Goal: Download file/media

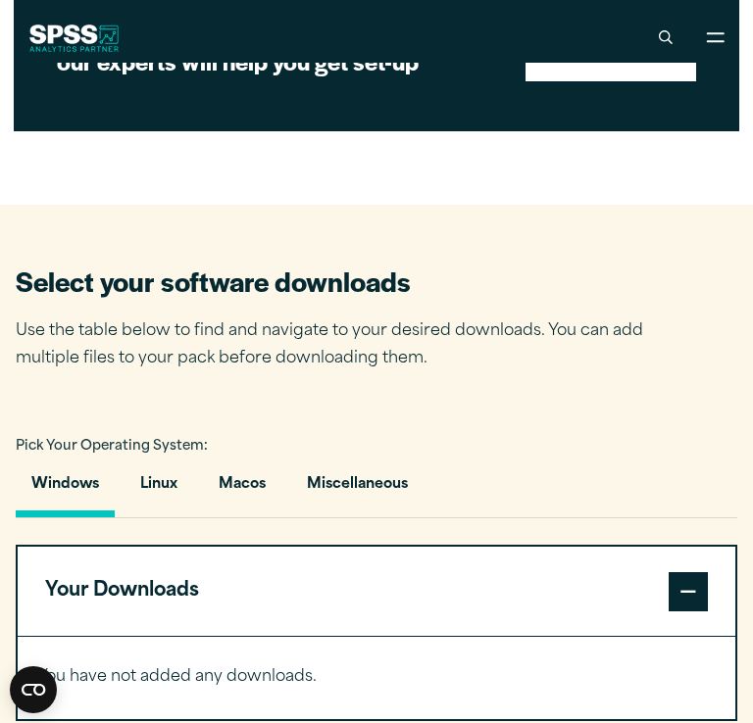
scroll to position [851, 0]
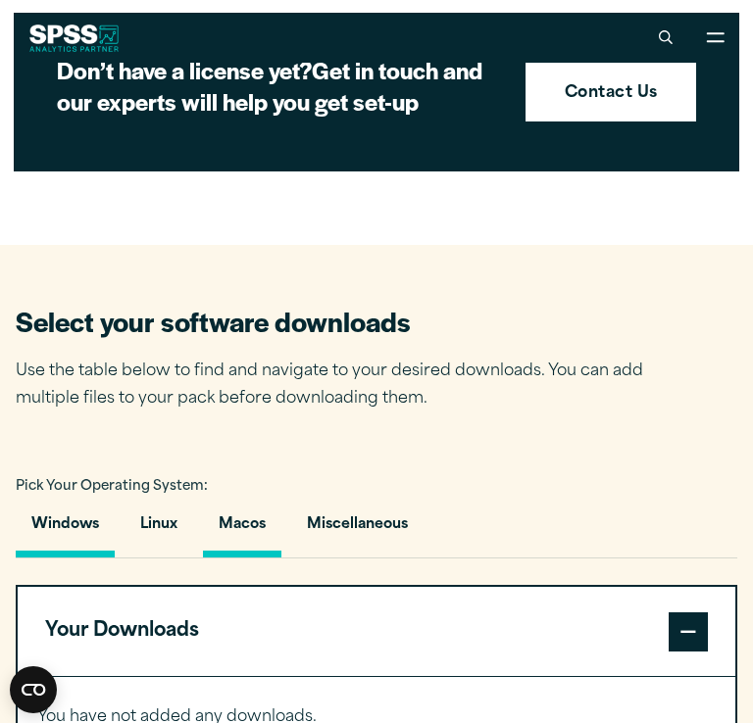
click at [228, 526] on button "Macos" at bounding box center [242, 530] width 78 height 56
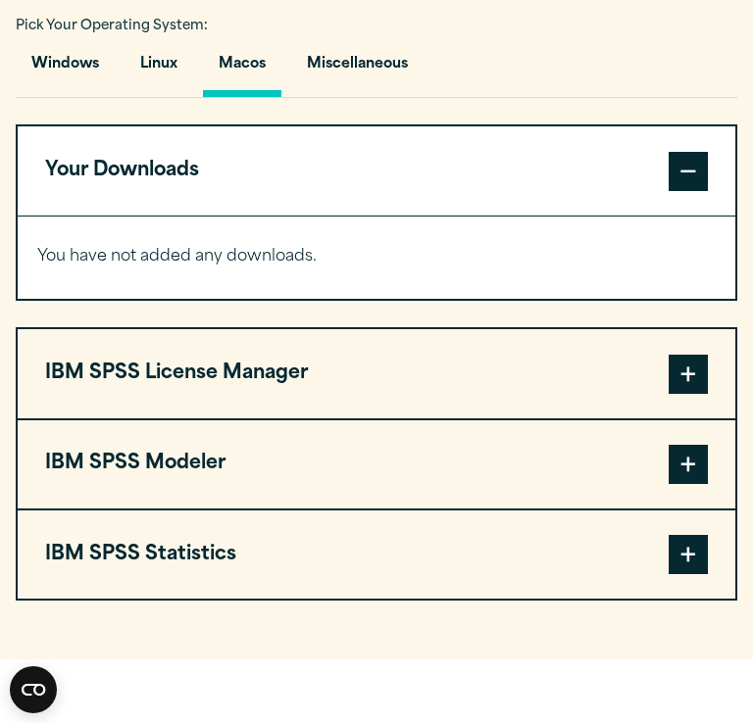
scroll to position [1313, 0]
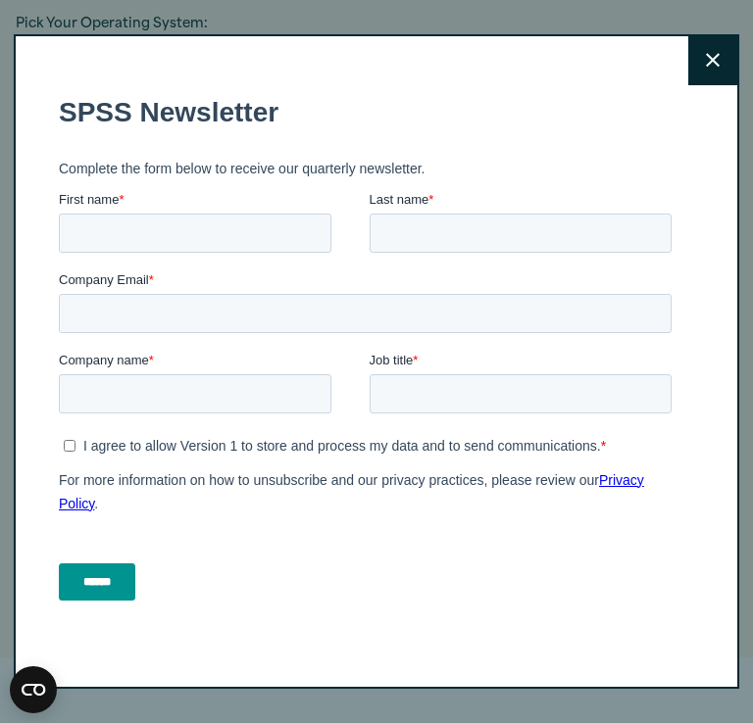
click at [701, 63] on button "Close" at bounding box center [712, 60] width 49 height 49
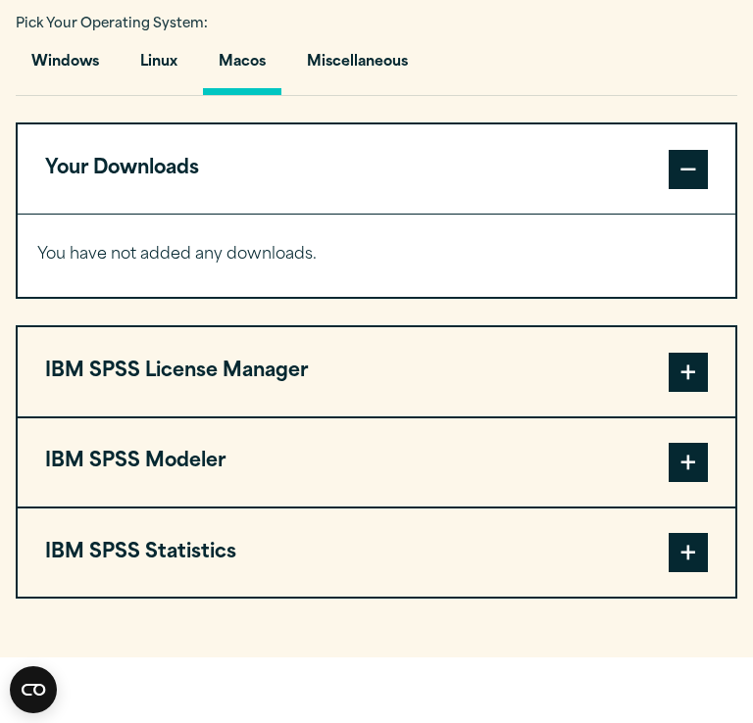
click at [247, 256] on p "You have not added any downloads." at bounding box center [375, 255] width 677 height 28
click at [689, 178] on span at bounding box center [687, 169] width 39 height 39
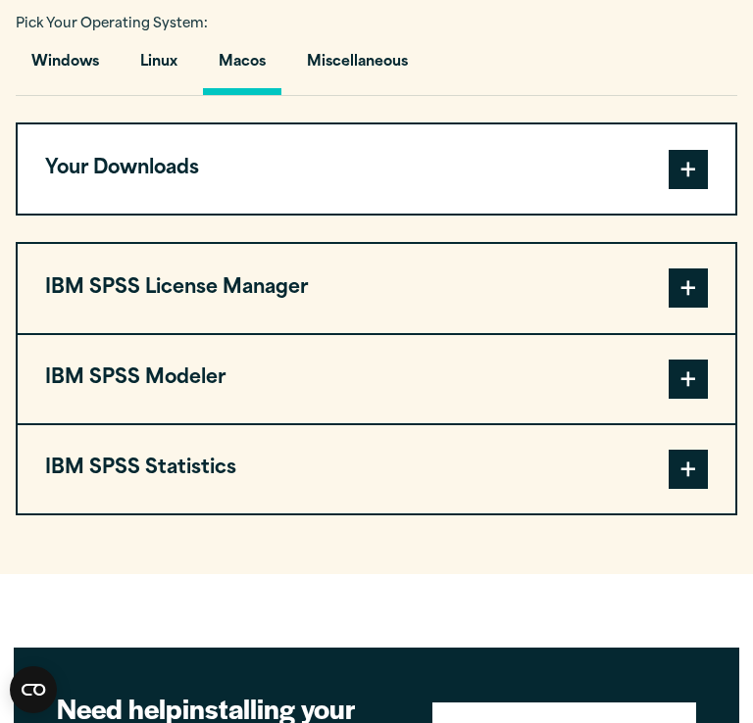
click at [692, 289] on span at bounding box center [687, 288] width 39 height 39
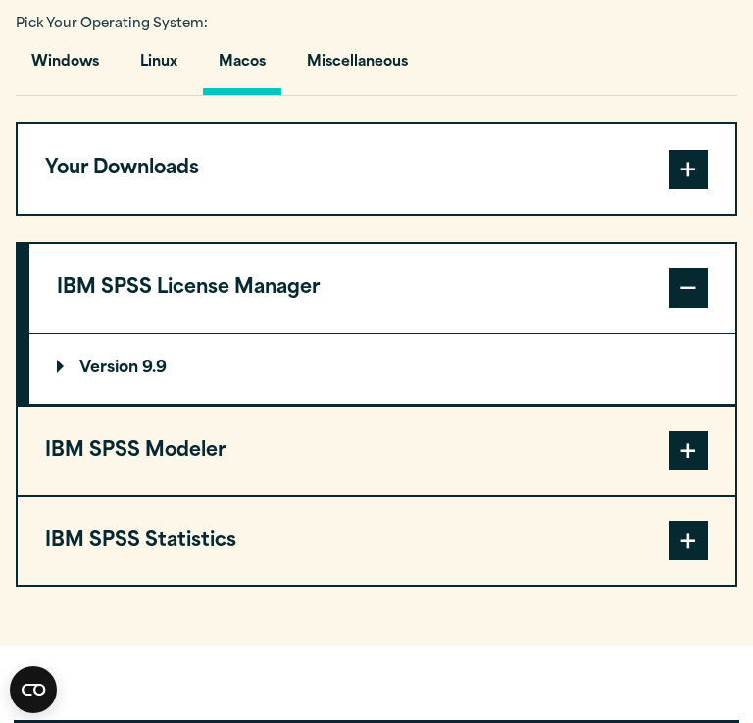
click at [690, 446] on span at bounding box center [687, 450] width 39 height 39
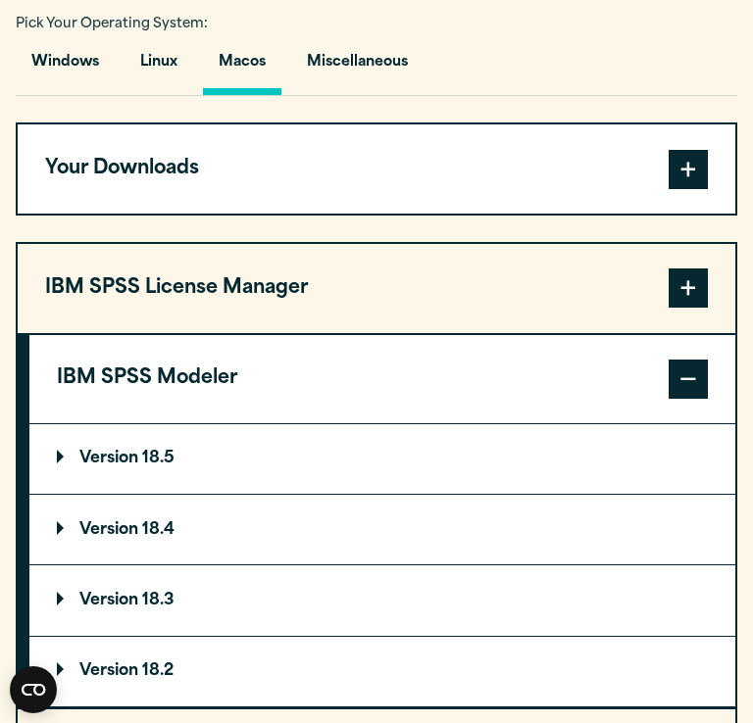
click at [690, 369] on span at bounding box center [687, 379] width 39 height 39
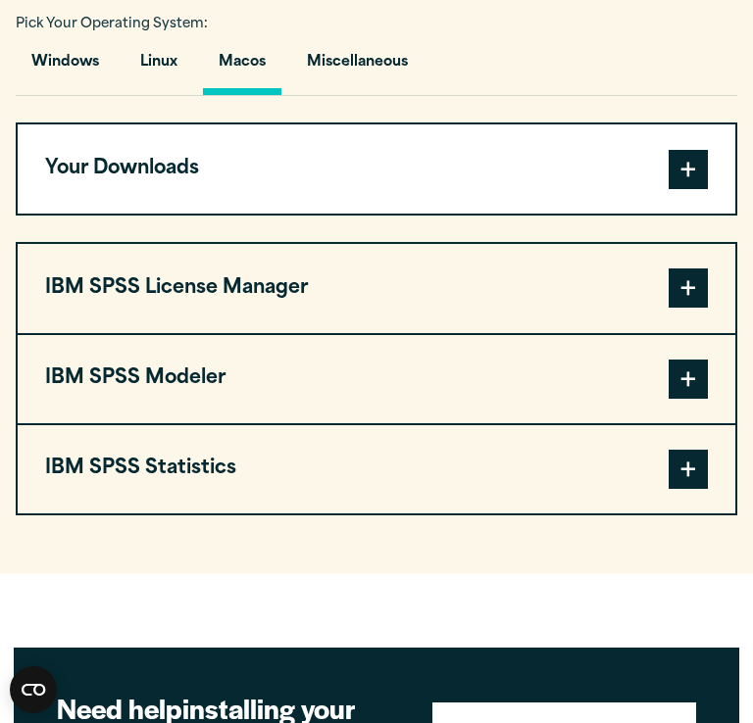
click at [696, 292] on span at bounding box center [687, 288] width 39 height 39
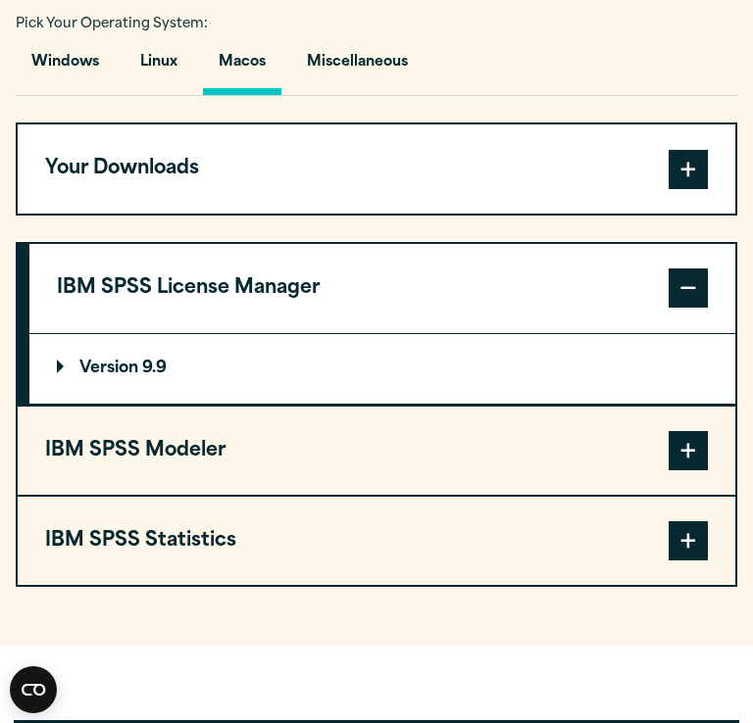
click at [696, 292] on span at bounding box center [687, 288] width 39 height 39
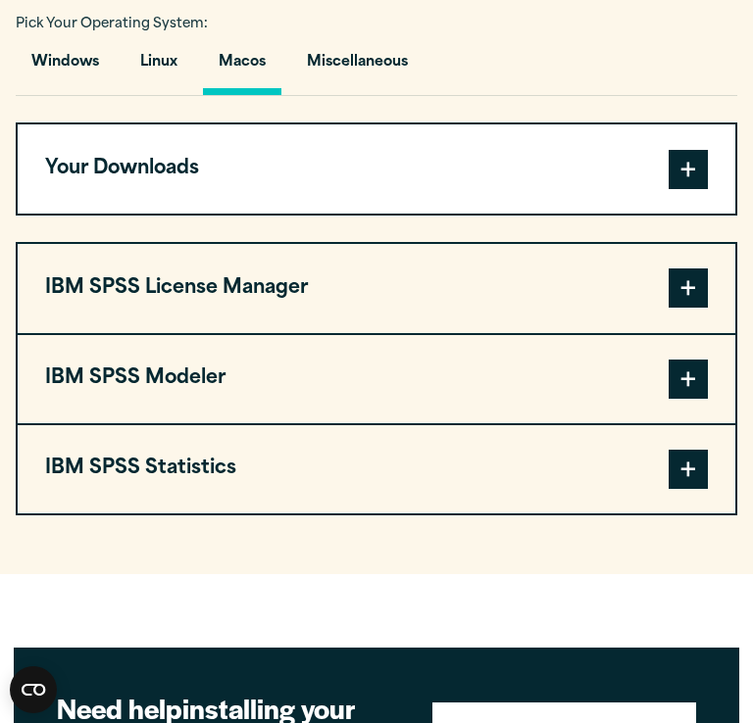
click at [702, 464] on span at bounding box center [687, 469] width 39 height 39
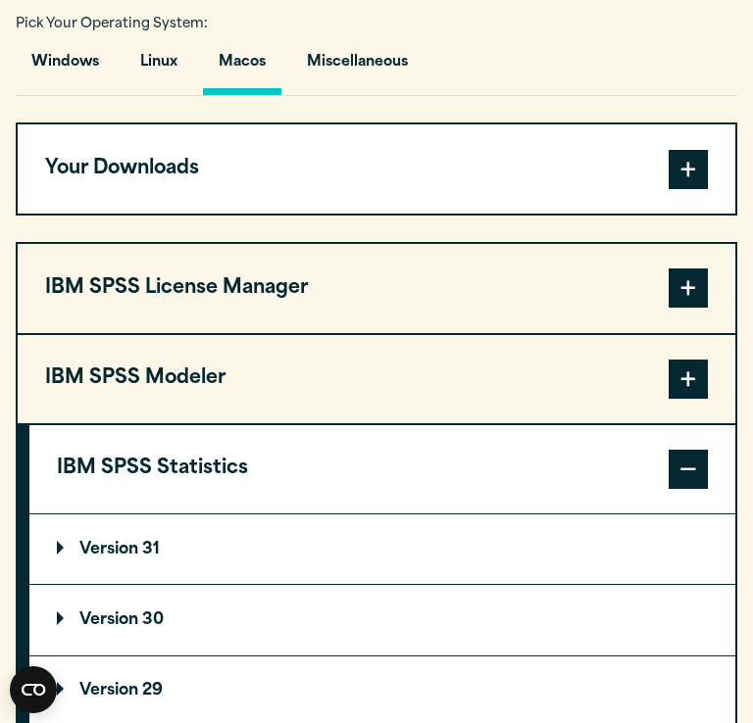
click at [119, 616] on p "Version 30" at bounding box center [110, 621] width 107 height 16
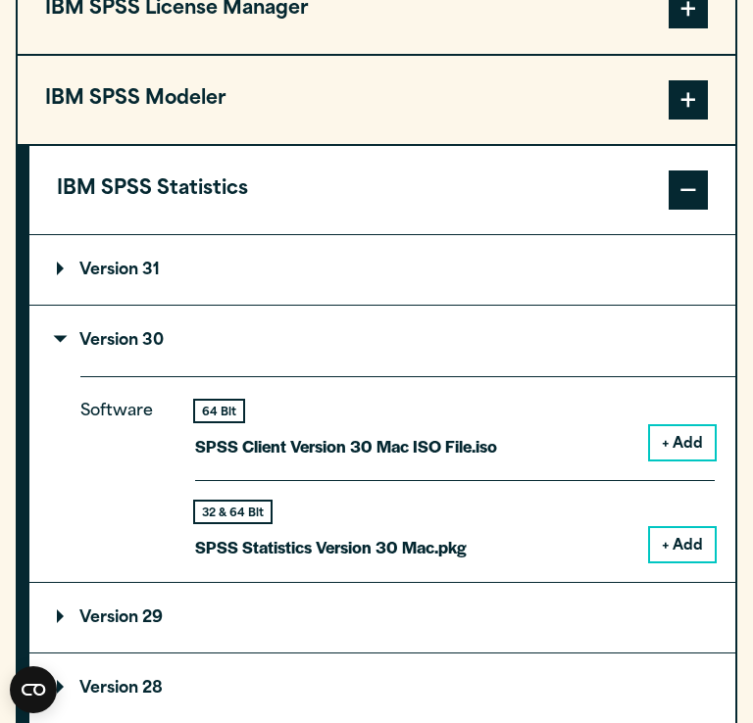
scroll to position [1604, 0]
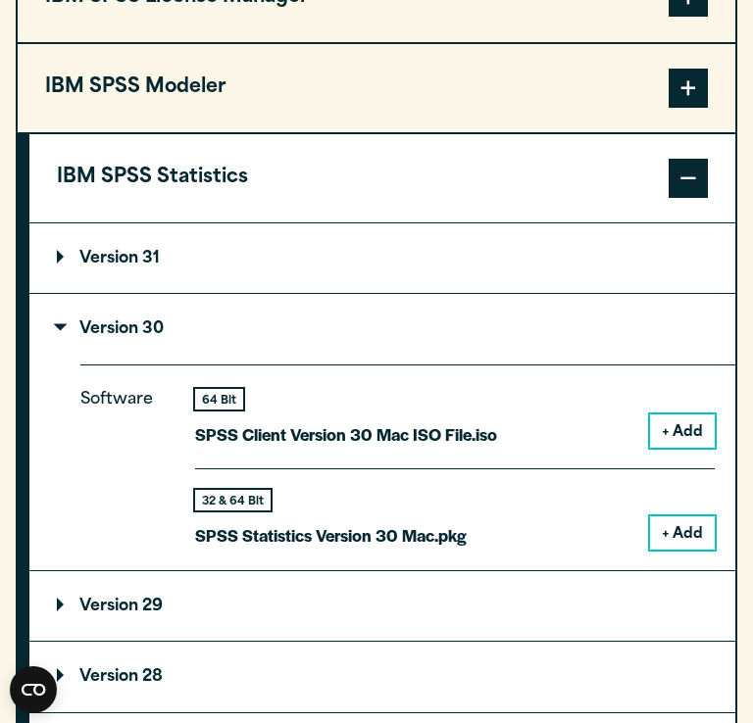
click at [691, 426] on button "+ Add" at bounding box center [682, 431] width 65 height 33
click at [577, 417] on div "64 Bit SPSS Client Version 30 Mac ISO File.iso Added" at bounding box center [454, 429] width 519 height 80
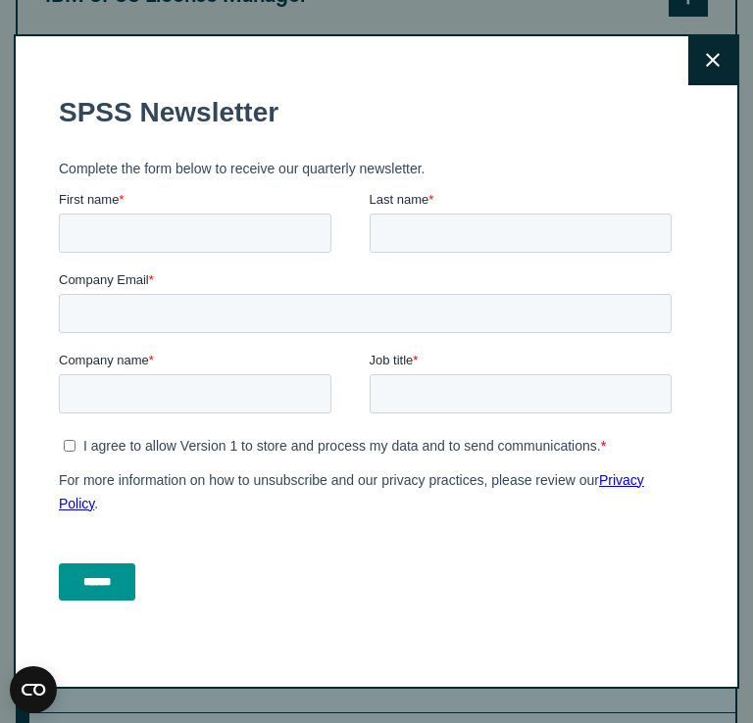
click at [720, 53] on button "Close" at bounding box center [712, 60] width 49 height 49
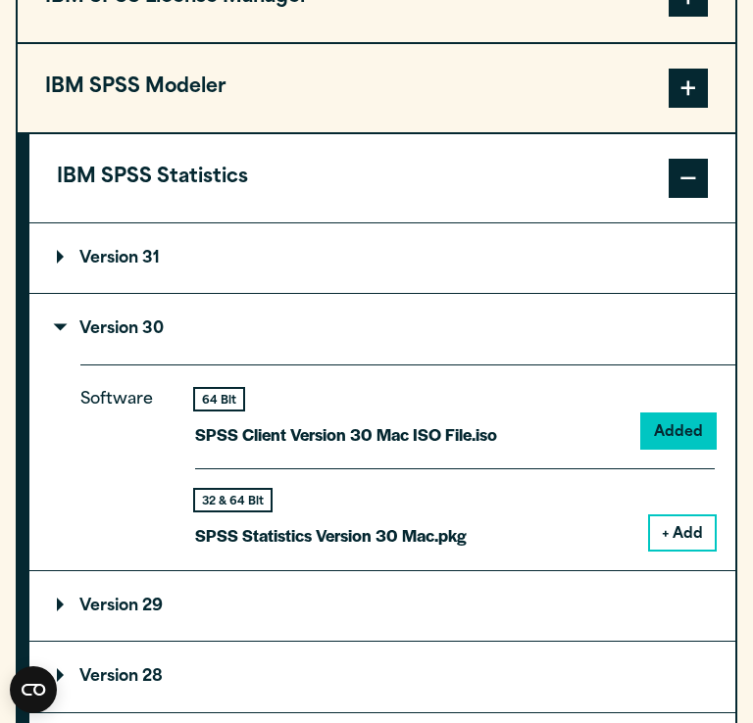
click at [696, 521] on button "+ Add" at bounding box center [682, 532] width 65 height 33
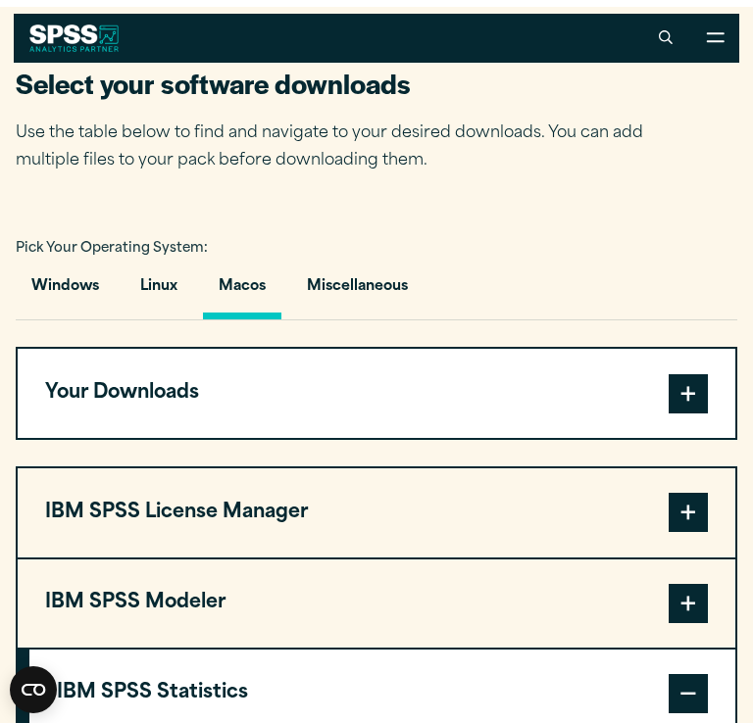
scroll to position [1074, 0]
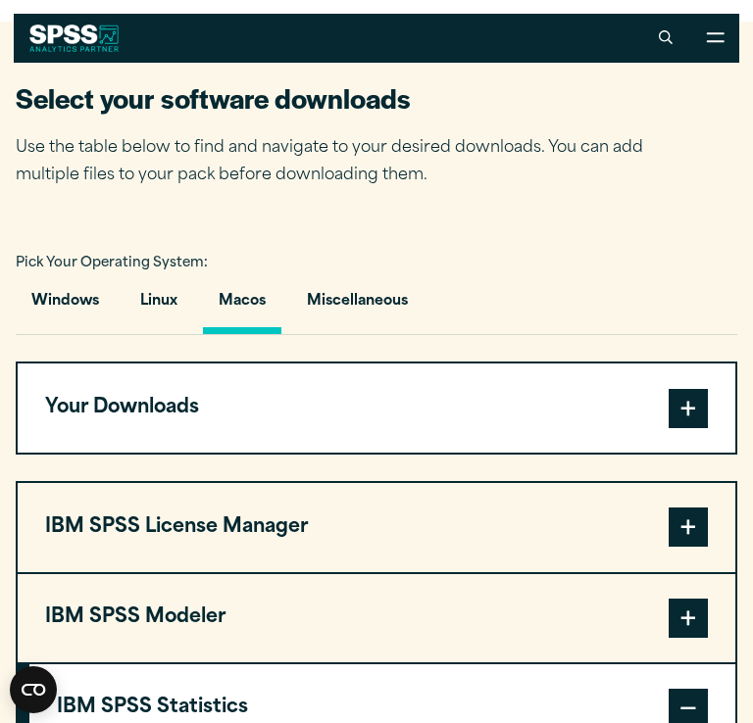
click at [566, 409] on button "Your Downloads" at bounding box center [376, 408] width 717 height 88
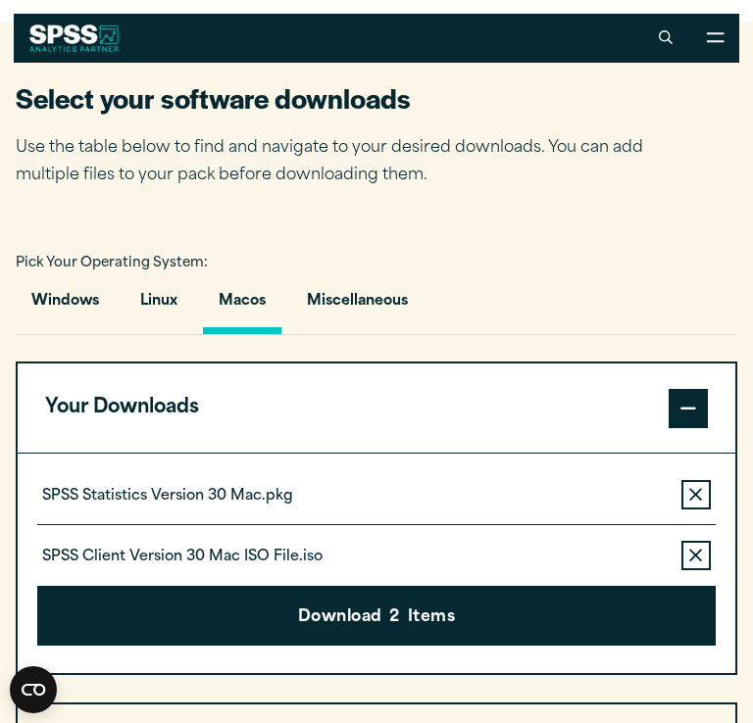
click at [695, 566] on button "Remove this item from your software download list" at bounding box center [695, 555] width 29 height 29
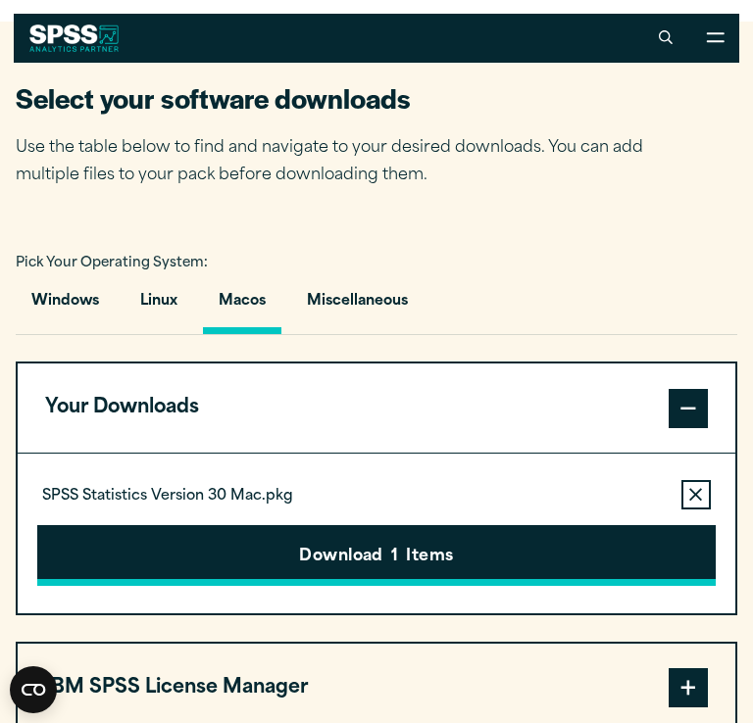
click at [178, 564] on button "Download 1 Items" at bounding box center [375, 555] width 677 height 61
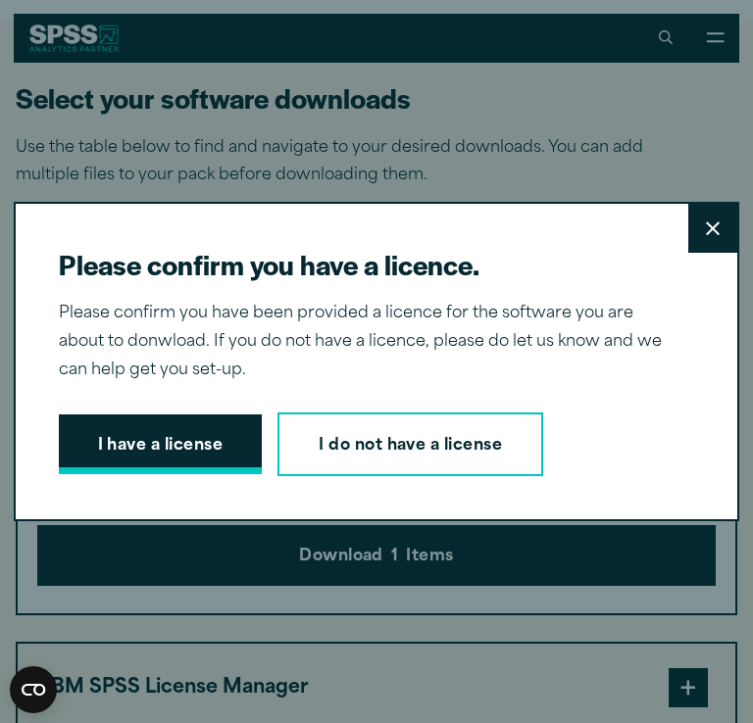
click at [118, 448] on button "I have a license" at bounding box center [161, 445] width 204 height 61
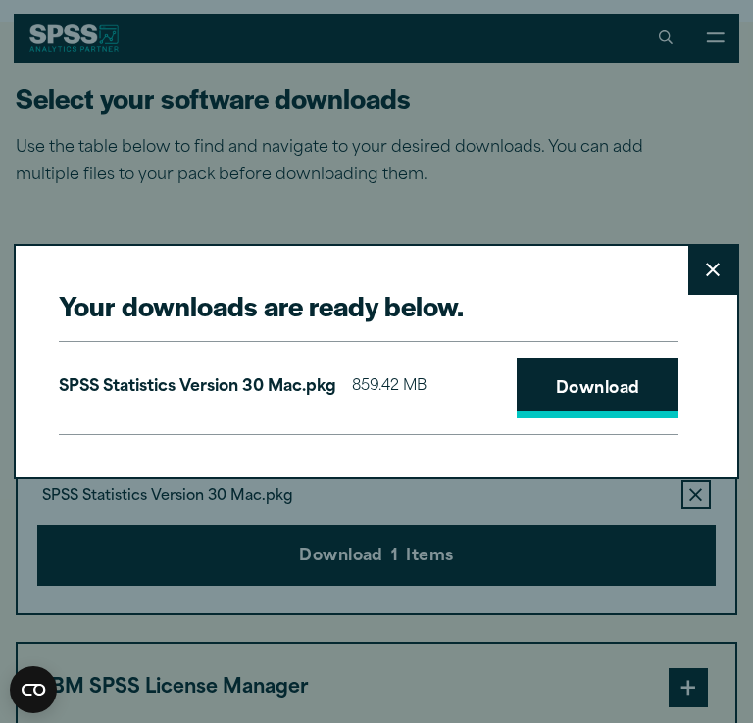
click at [613, 384] on link "Download" at bounding box center [597, 388] width 163 height 61
click at [702, 283] on button "Close" at bounding box center [712, 270] width 49 height 49
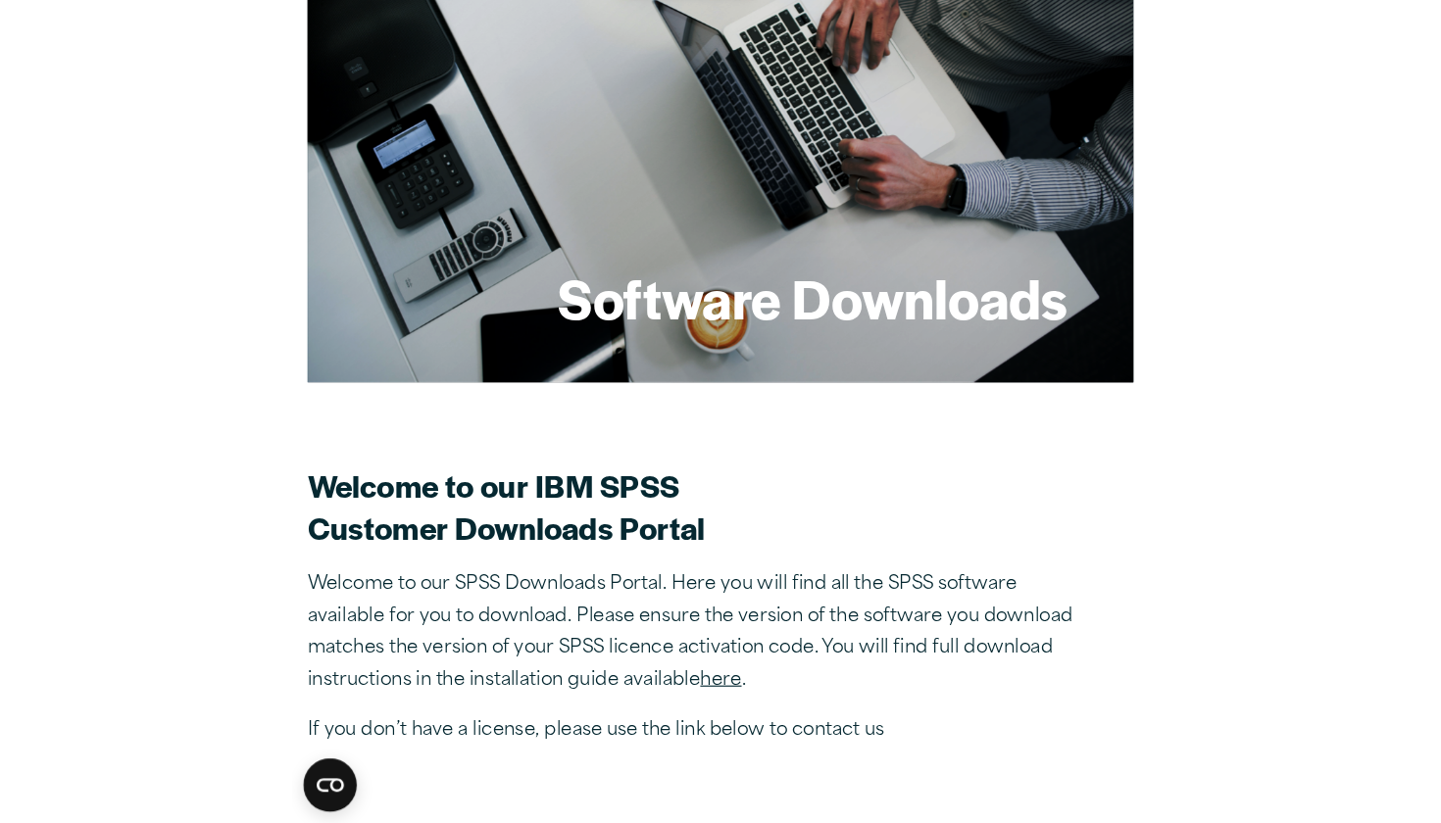
scroll to position [535, 0]
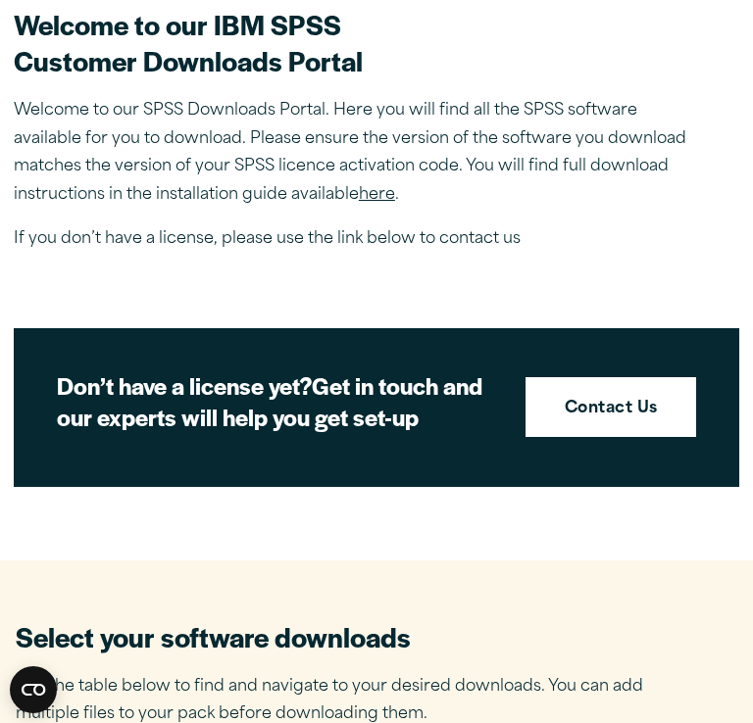
click at [383, 194] on link "here" at bounding box center [377, 195] width 36 height 16
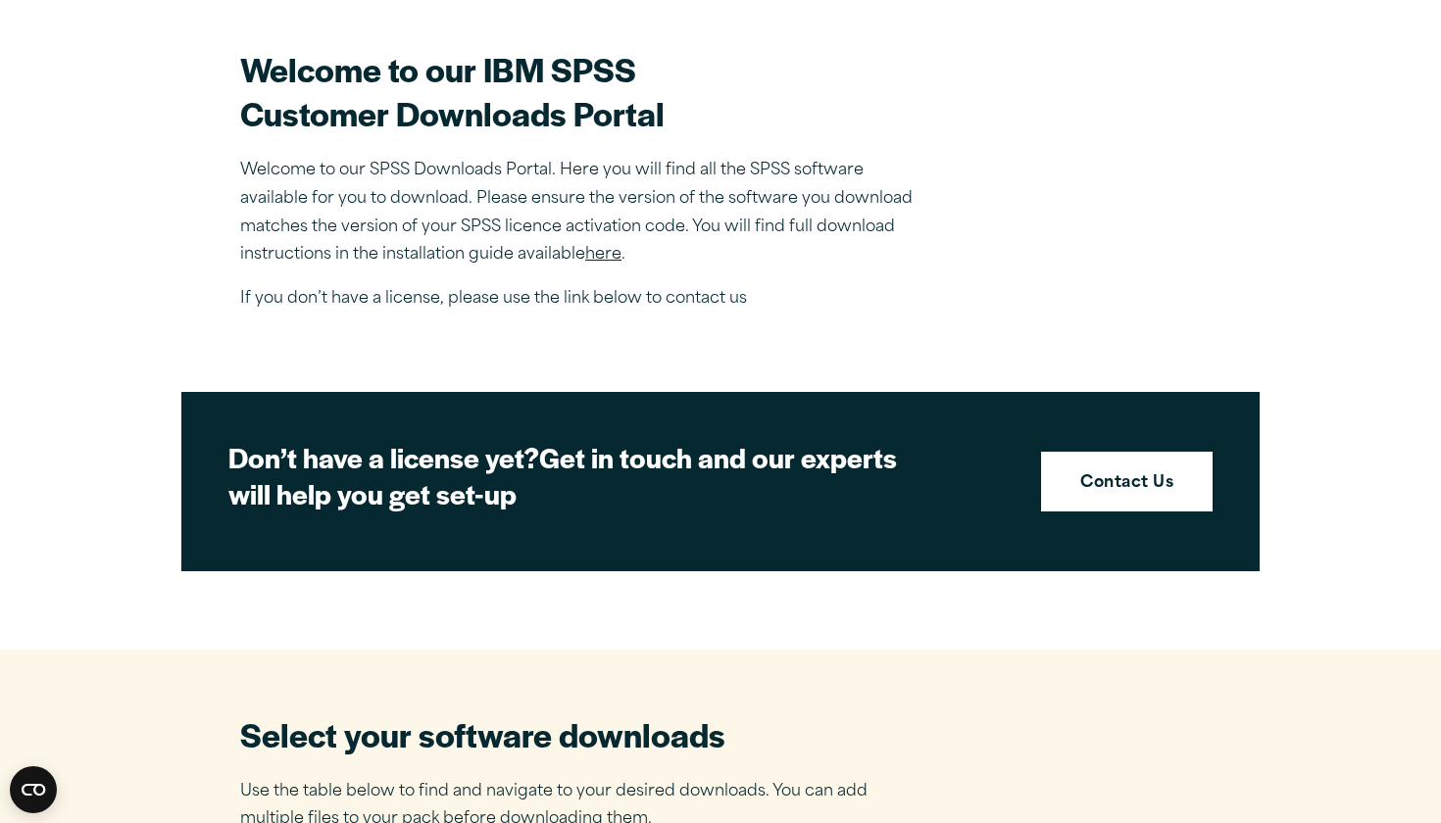
scroll to position [579, 0]
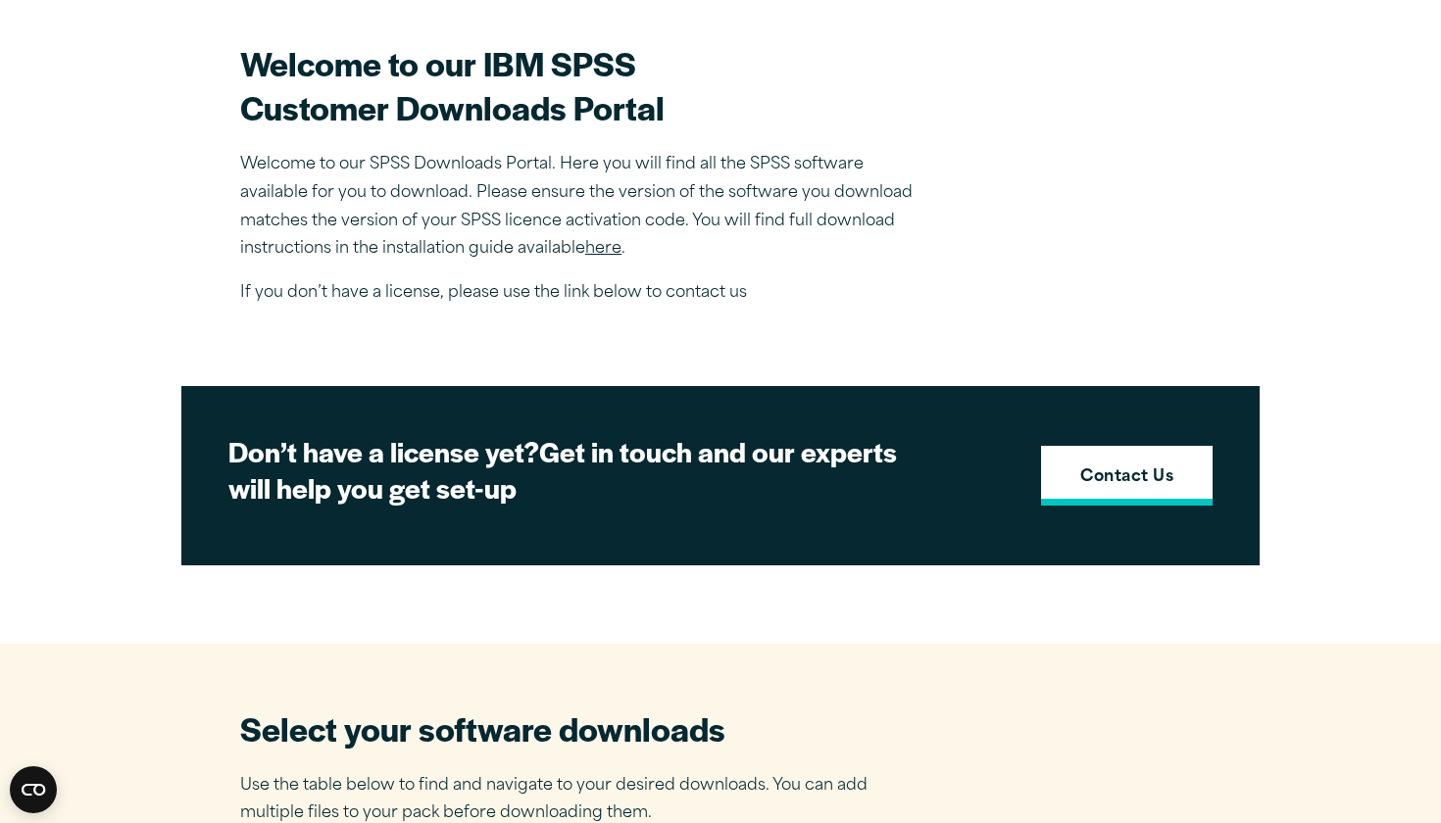
click at [1050, 466] on strong "Contact Us" at bounding box center [1126, 478] width 93 height 25
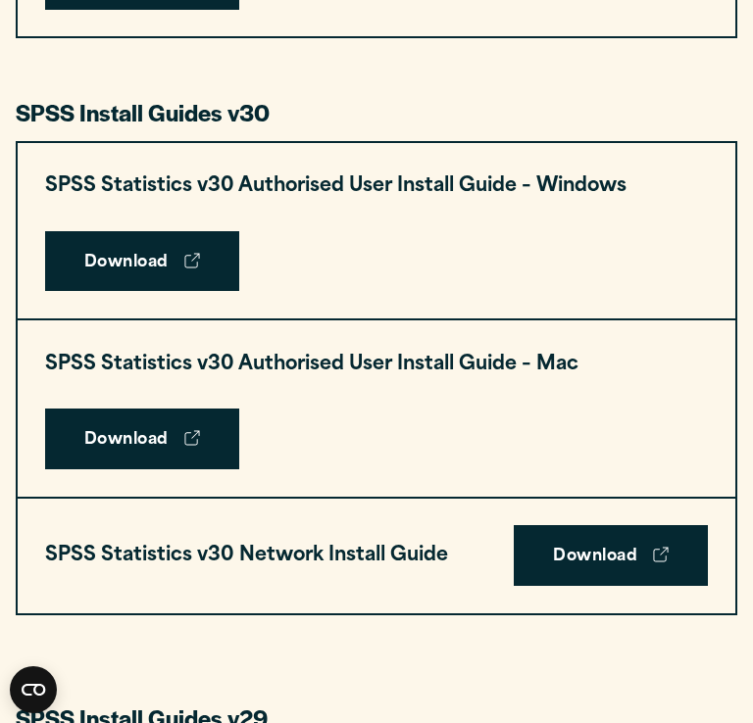
scroll to position [1356, 0]
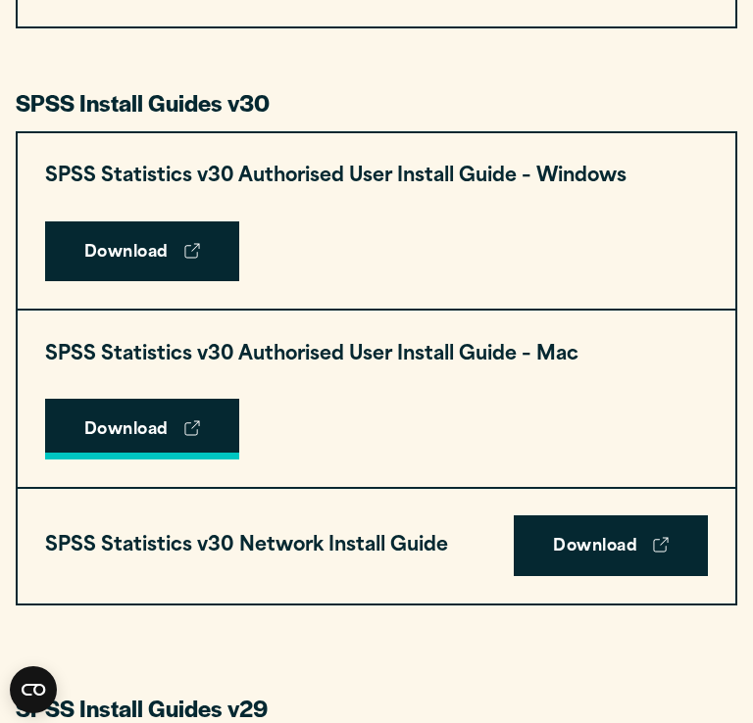
click at [151, 416] on link "Download" at bounding box center [142, 429] width 194 height 61
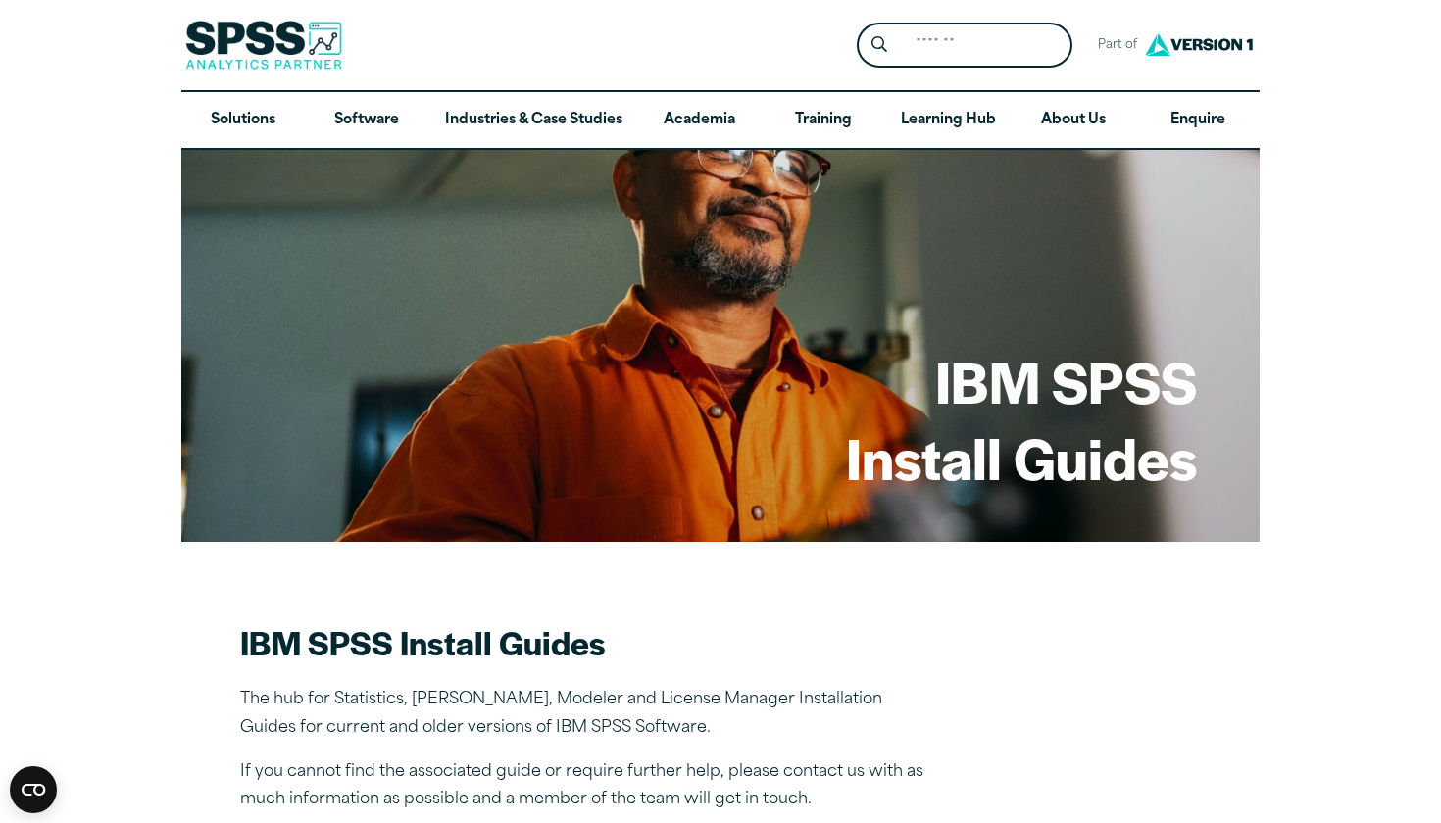
scroll to position [0, 0]
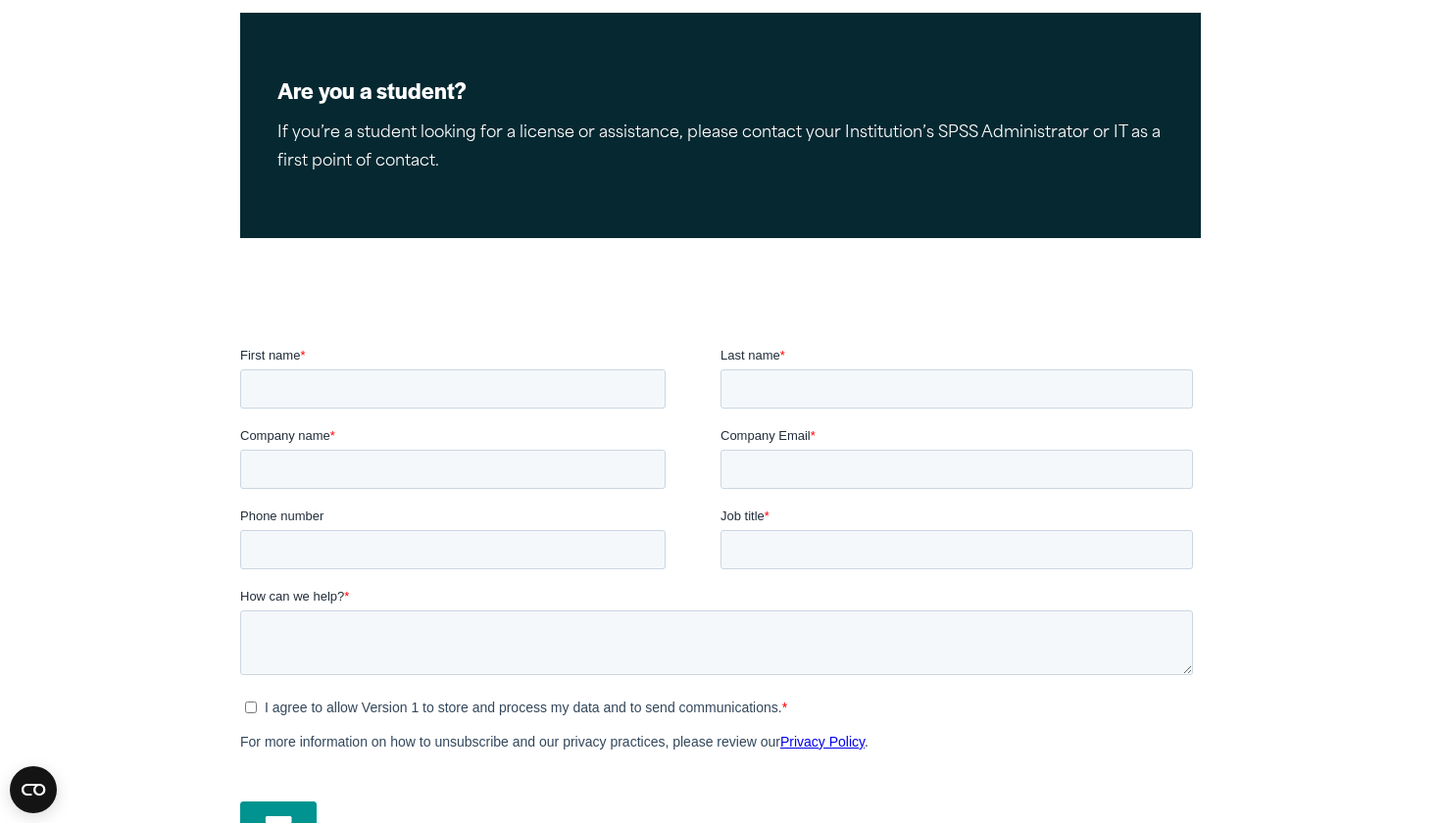
scroll to position [364, 0]
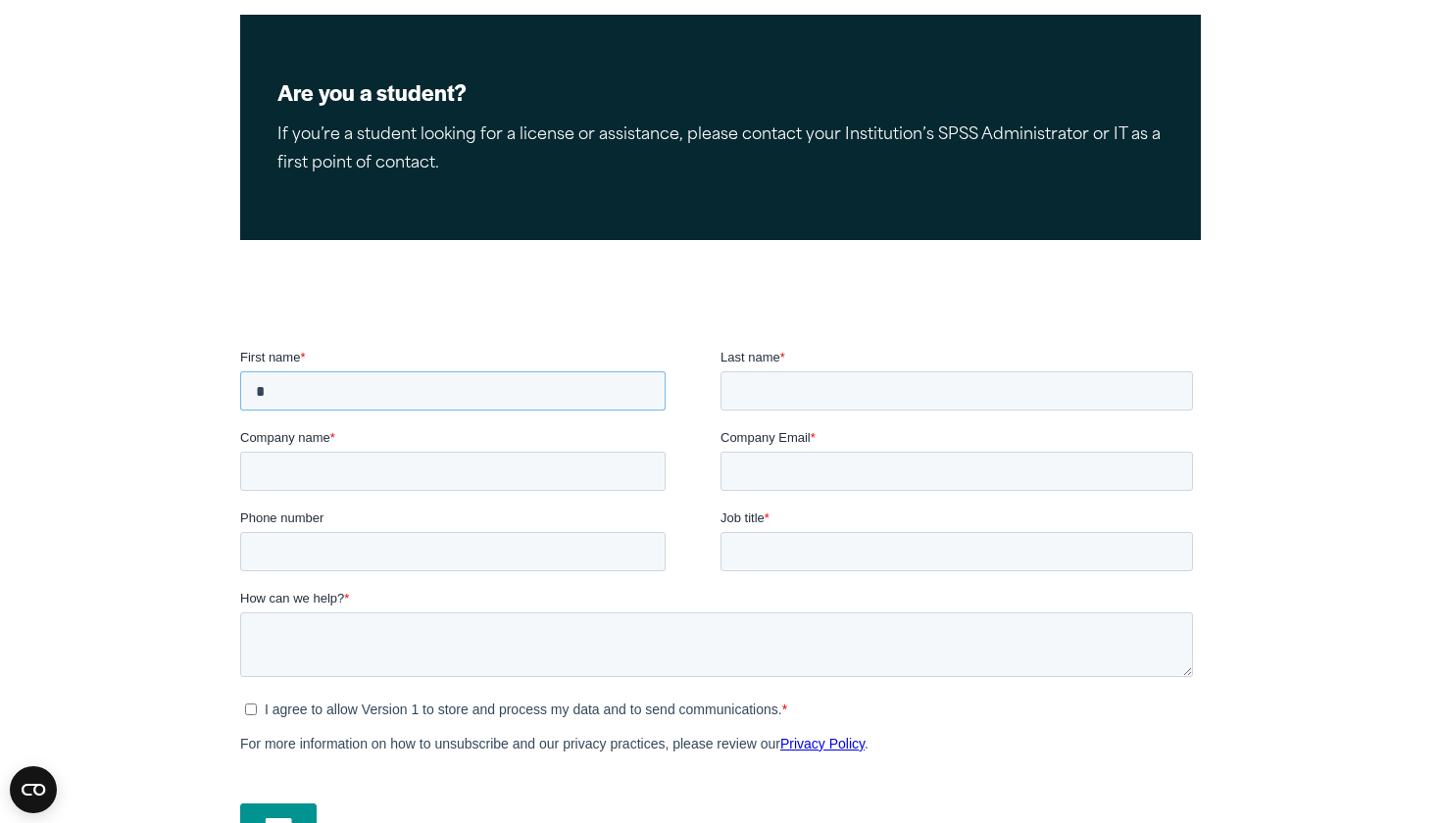
type input "*"
type input "*******"
type input "****"
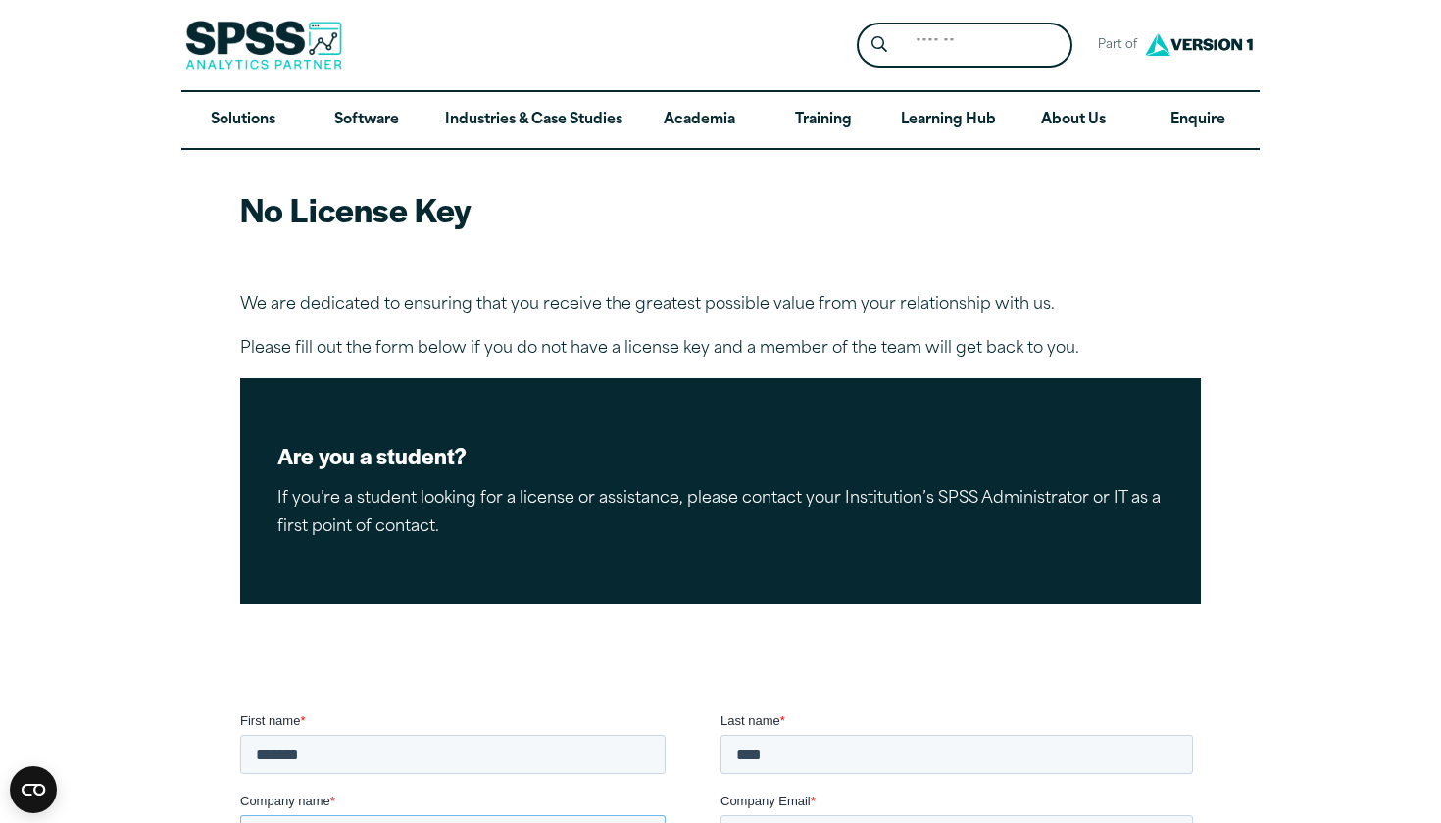
scroll to position [0, 0]
